Goal: Transaction & Acquisition: Subscribe to service/newsletter

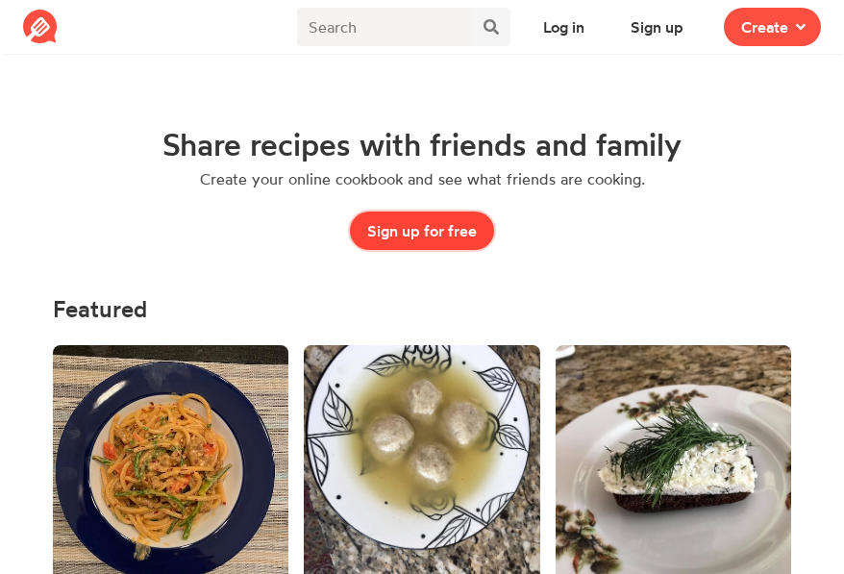
click at [419, 234] on button "Sign up for free" at bounding box center [422, 230] width 144 height 38
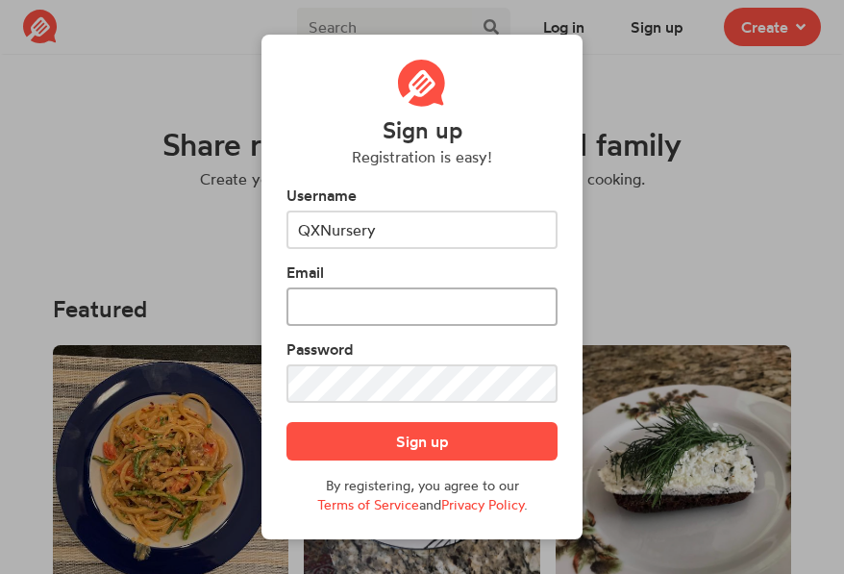
type input "QXNursery"
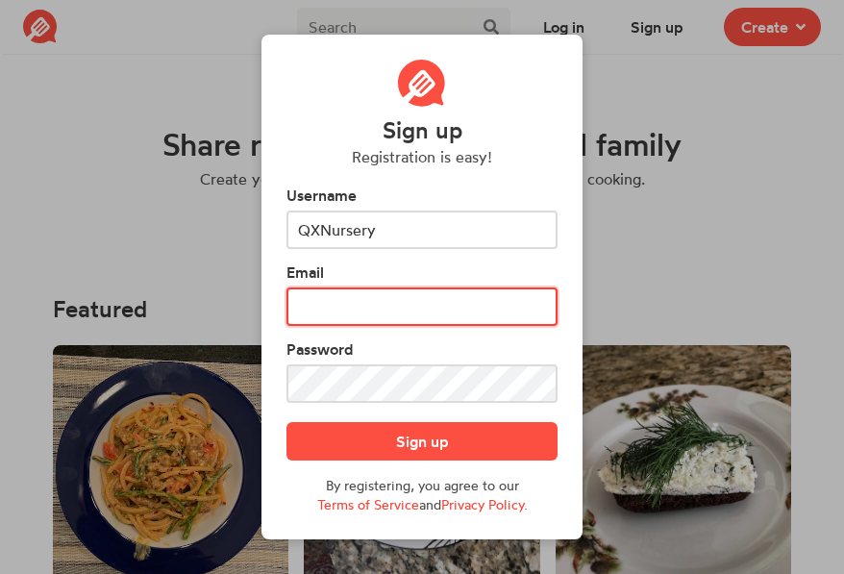
click at [353, 316] on input "text" at bounding box center [421, 306] width 271 height 38
type input "[EMAIL_ADDRESS][DOMAIN_NAME]"
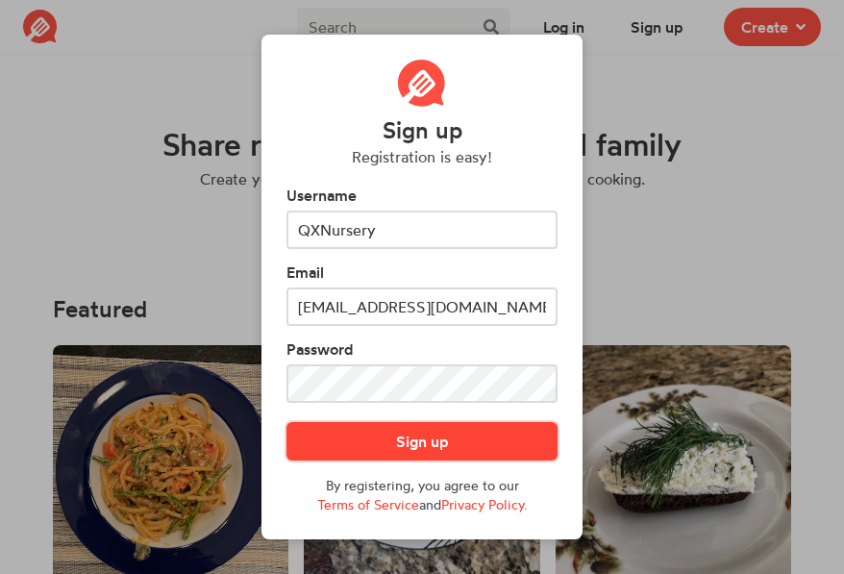
click at [361, 432] on button "Sign up" at bounding box center [421, 441] width 271 height 38
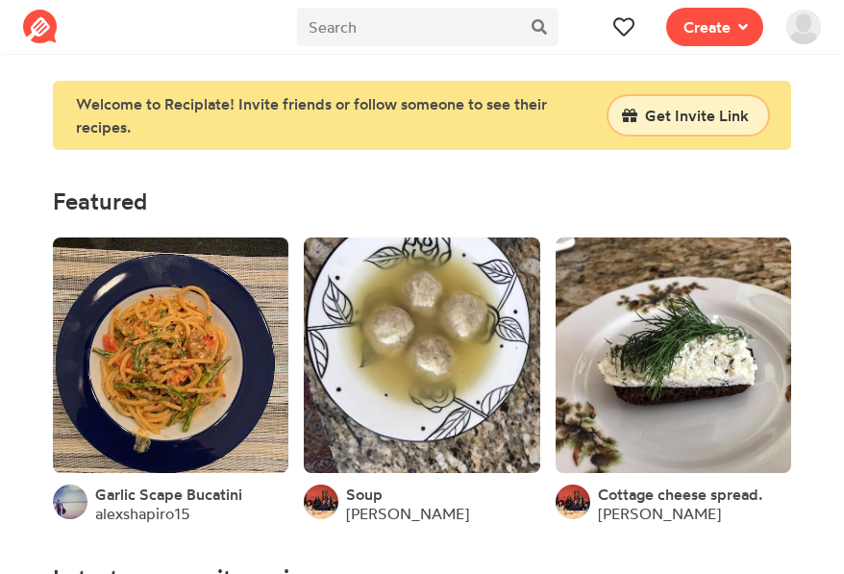
click at [652, 116] on span "Get Invite Link" at bounding box center [697, 115] width 104 height 23
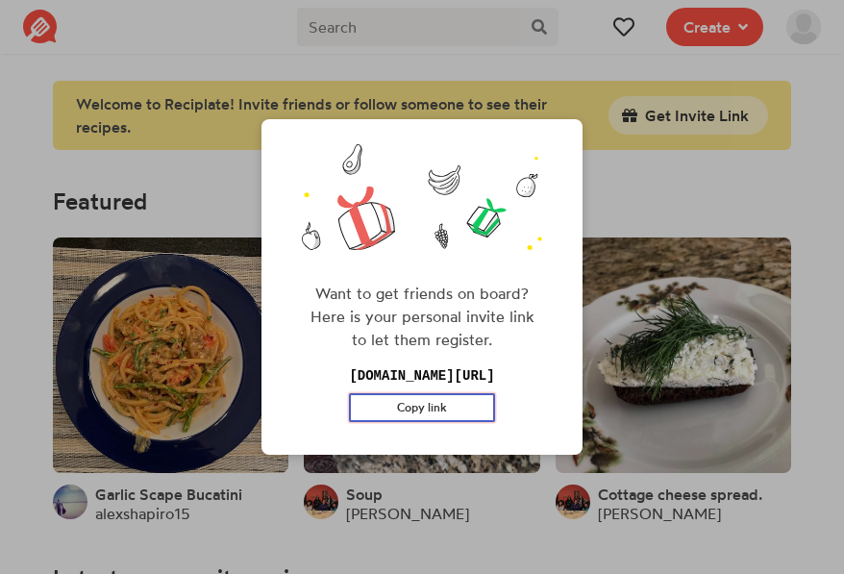
click at [448, 408] on button "Copy link" at bounding box center [421, 407] width 145 height 29
click at [729, 28] on div "Want to get friends on board? Here is your personal invite link to let them reg…" at bounding box center [422, 287] width 844 height 574
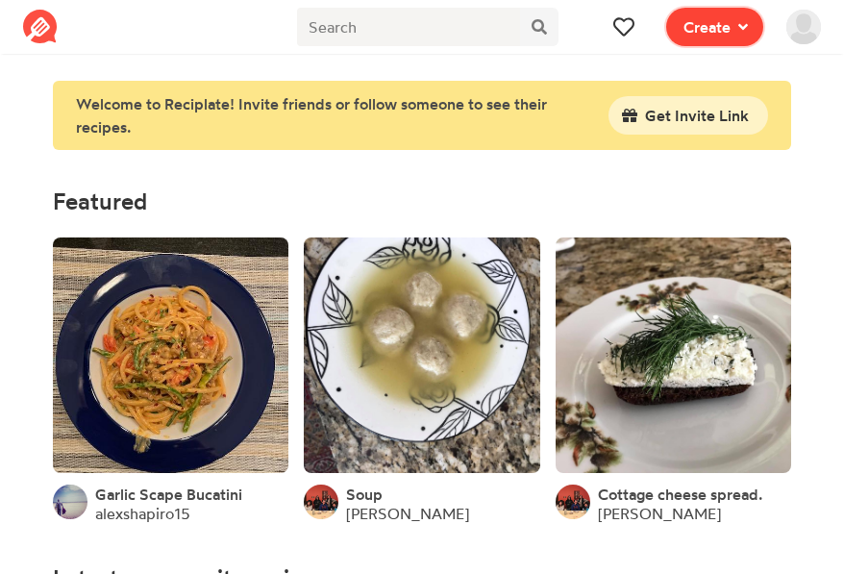
click at [735, 26] on span at bounding box center [738, 26] width 17 height 23
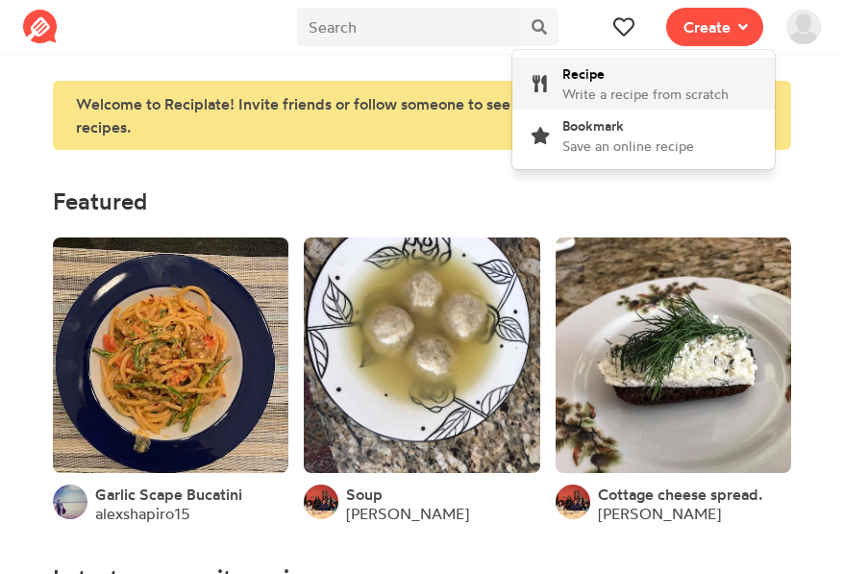
click at [686, 93] on span "Write a recipe from scratch" at bounding box center [645, 94] width 166 height 16
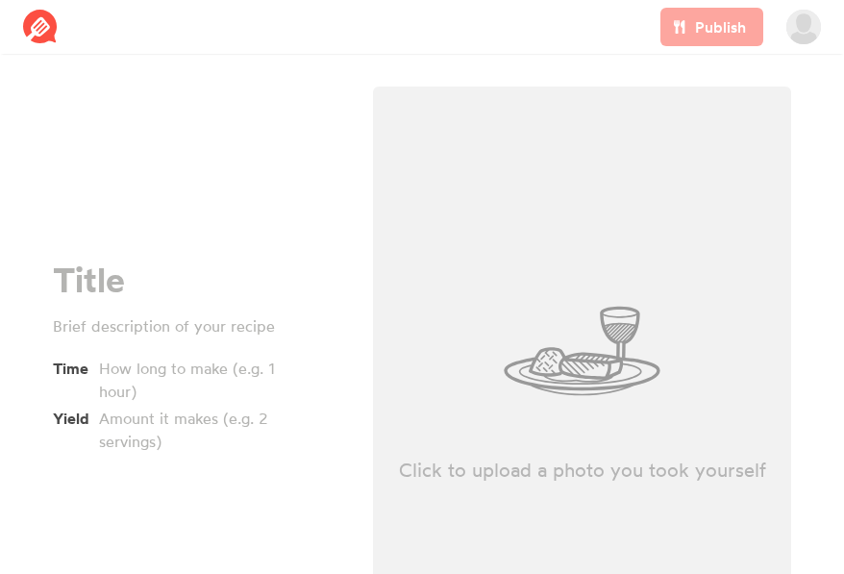
click at [54, 36] on img at bounding box center [40, 27] width 35 height 35
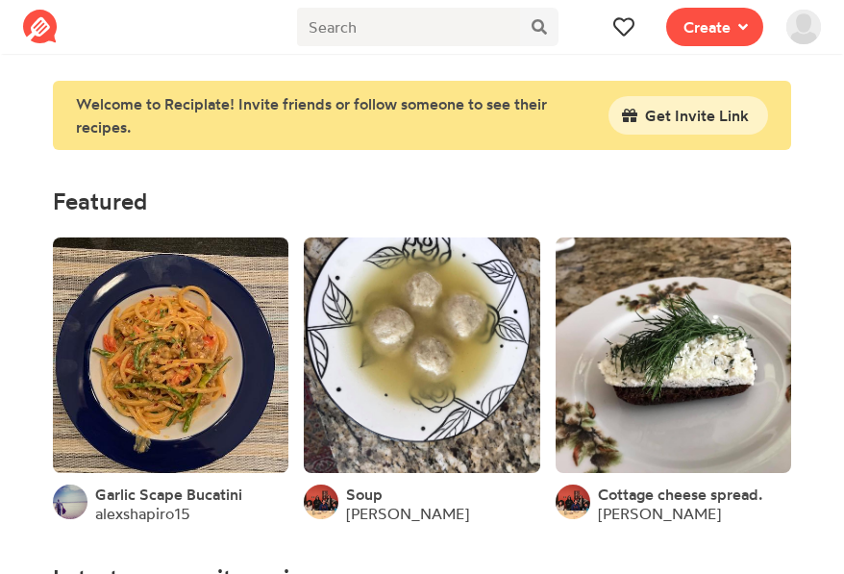
click at [813, 23] on img at bounding box center [803, 27] width 35 height 35
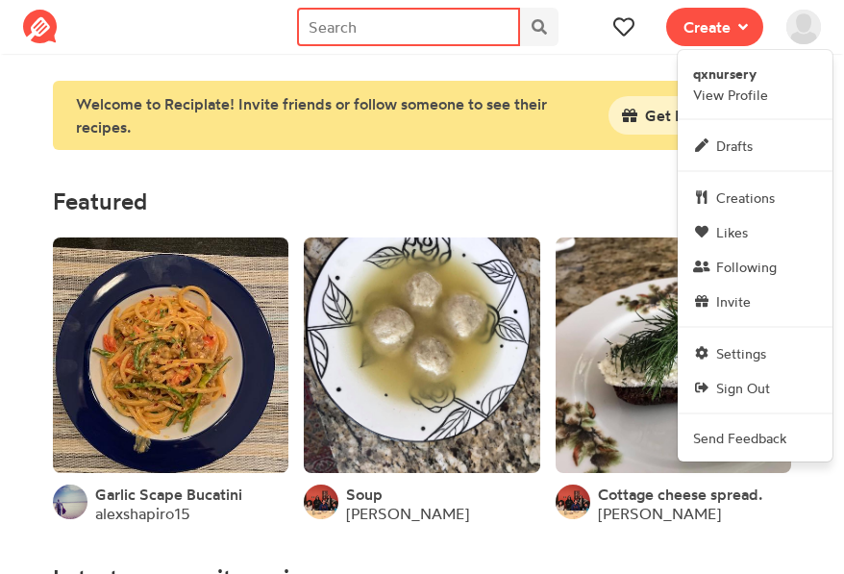
click at [471, 37] on input "text" at bounding box center [409, 27] width 224 height 38
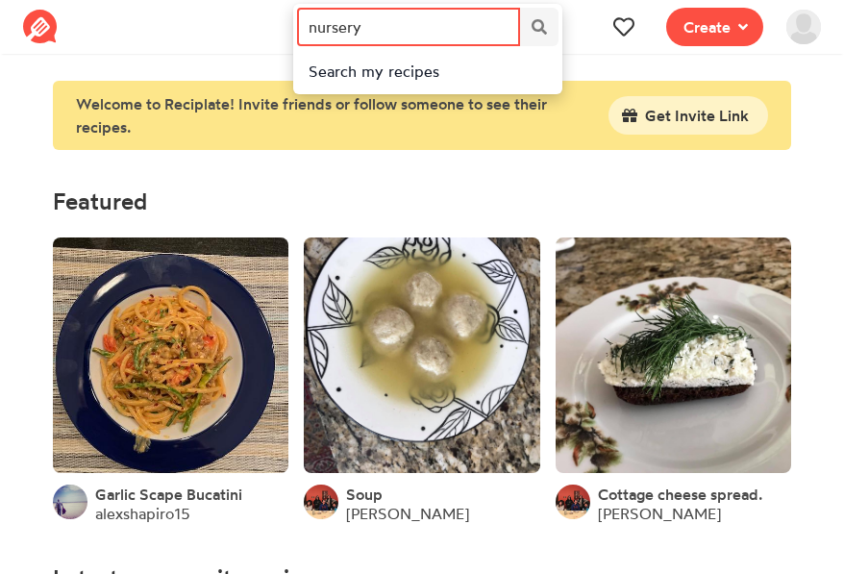
type input "nursery"
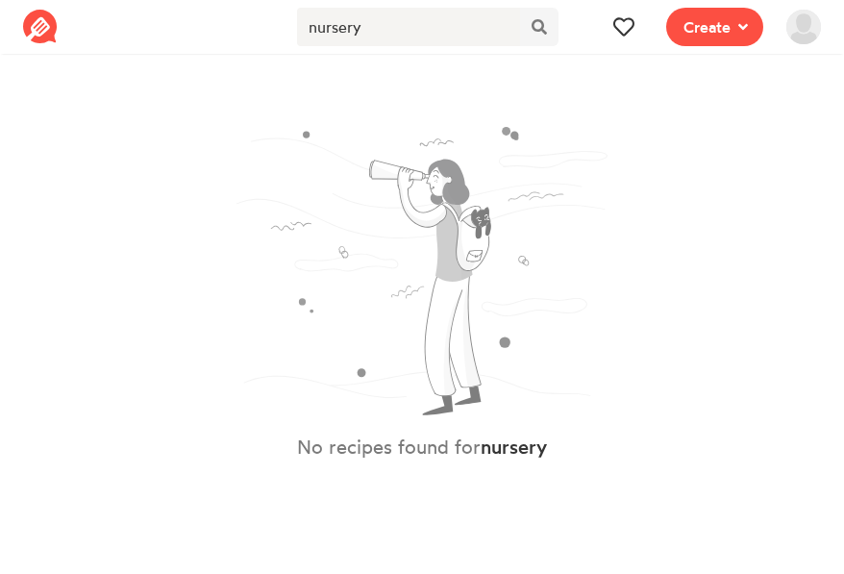
click at [796, 37] on img at bounding box center [803, 27] width 35 height 35
